Goal: Check status: Check status

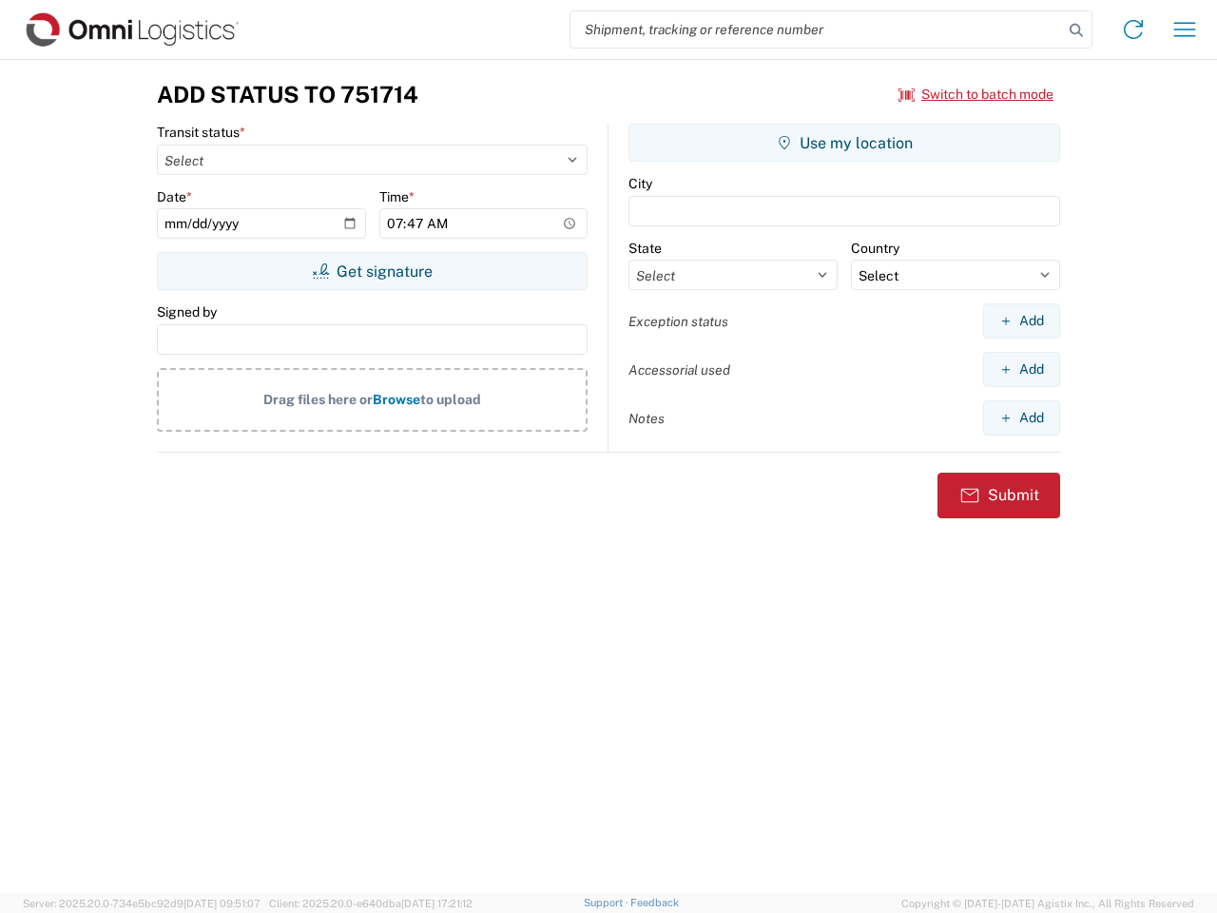
click at [817, 29] on input "search" at bounding box center [816, 29] width 493 height 36
click at [1076, 30] on icon at bounding box center [1076, 30] width 27 height 27
click at [1133, 29] on icon at bounding box center [1133, 29] width 30 height 30
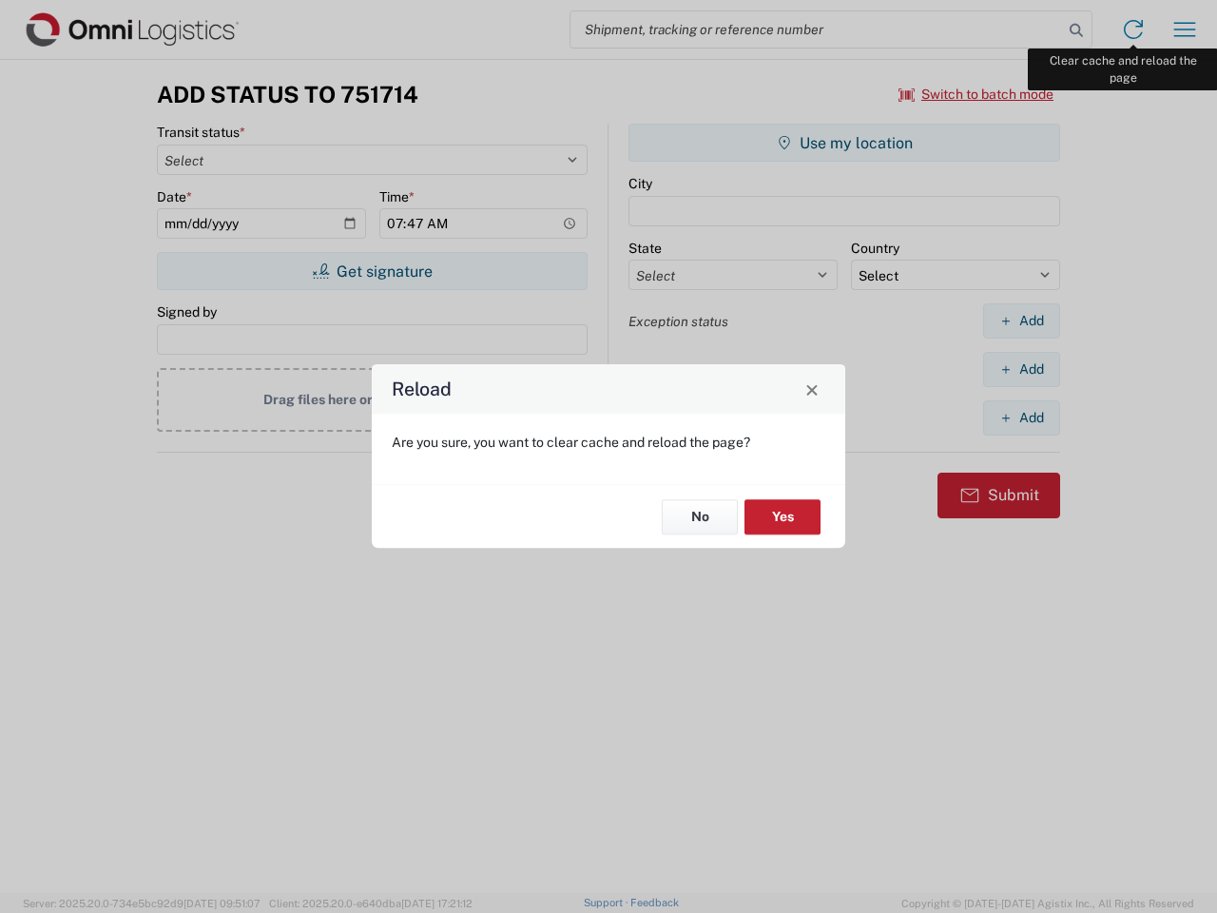
click at [1185, 29] on div "Reload Are you sure, you want to clear cache and reload the page? No Yes" at bounding box center [608, 456] width 1217 height 913
click at [976, 94] on div "Reload Are you sure, you want to clear cache and reload the page? No Yes" at bounding box center [608, 456] width 1217 height 913
click at [372, 271] on div "Reload Are you sure, you want to clear cache and reload the page? No Yes" at bounding box center [608, 456] width 1217 height 913
click at [844, 143] on div "Reload Are you sure, you want to clear cache and reload the page? No Yes" at bounding box center [608, 456] width 1217 height 913
click at [1021, 320] on div "Reload Are you sure, you want to clear cache and reload the page? No Yes" at bounding box center [608, 456] width 1217 height 913
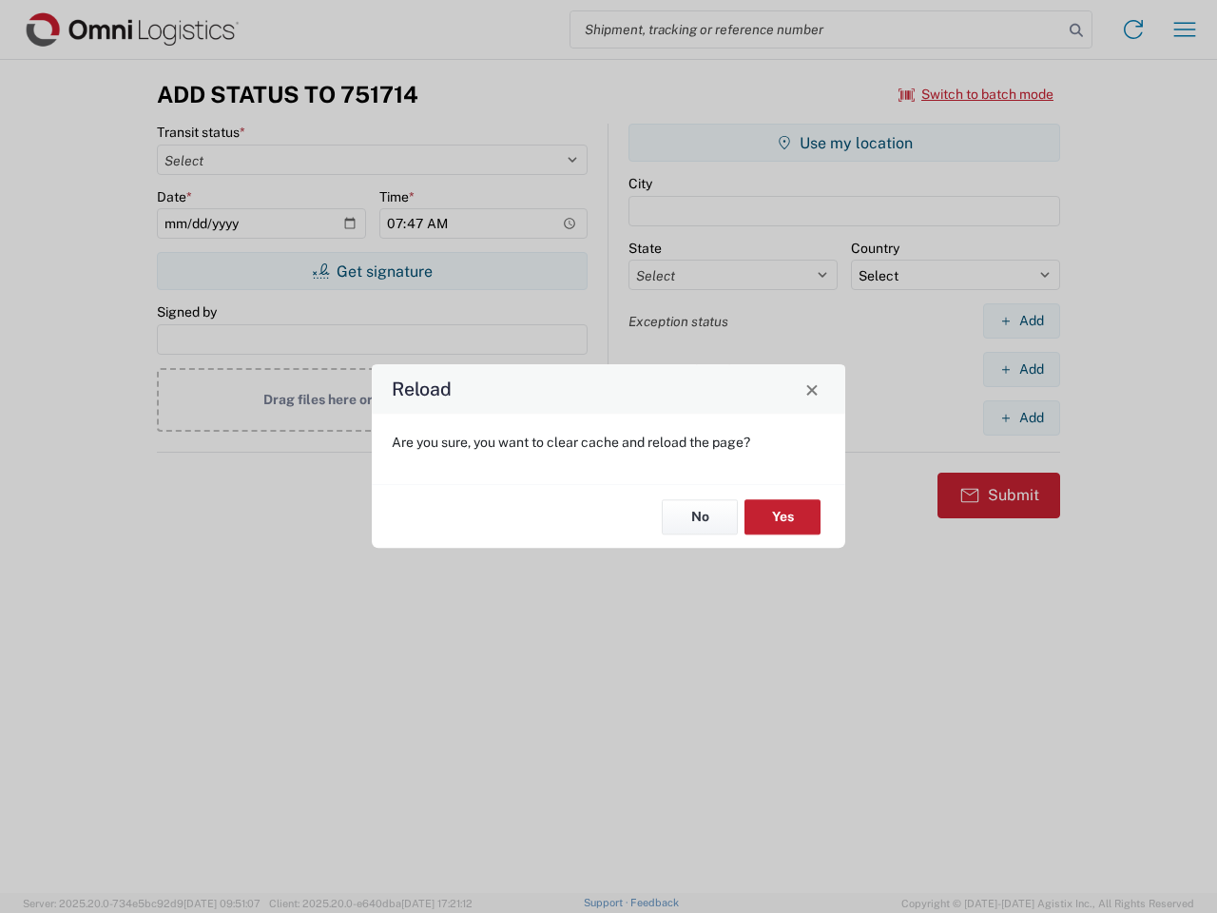
click at [1021, 369] on div "Reload Are you sure, you want to clear cache and reload the page? No Yes" at bounding box center [608, 456] width 1217 height 913
click at [1021, 417] on div "Reload Are you sure, you want to clear cache and reload the page? No Yes" at bounding box center [608, 456] width 1217 height 913
